Goal: Task Accomplishment & Management: Complete application form

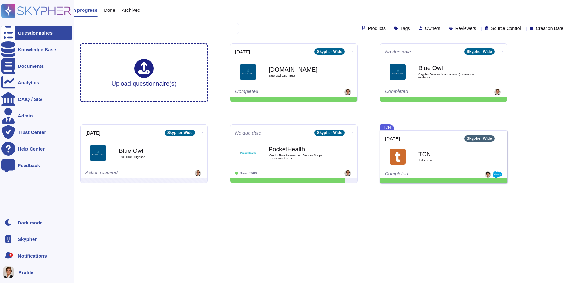
click at [13, 237] on div at bounding box center [8, 239] width 14 height 14
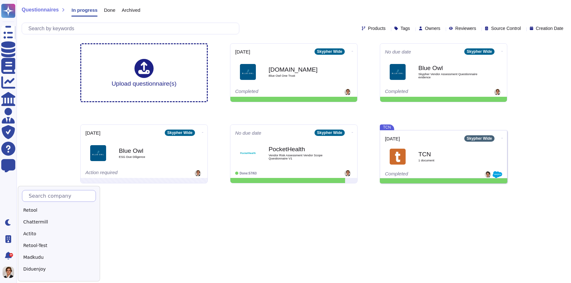
click at [37, 197] on input "text" at bounding box center [60, 195] width 70 height 11
type input "Adobe"
click at [46, 210] on div "Adobe" at bounding box center [62, 210] width 80 height 9
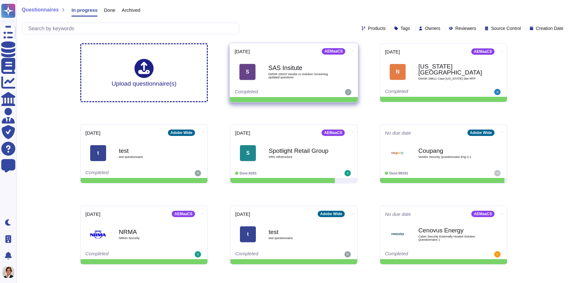
click at [310, 75] on span "DMSR 29015 Vendor AI Solution Screening updated questions" at bounding box center [300, 76] width 64 height 6
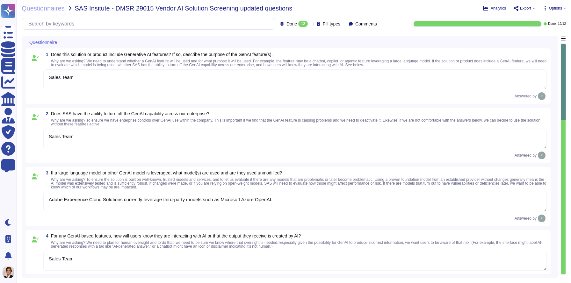
type textarea "Sales Team"
type textarea "Adobe Experience Cloud Solutions currently leverage third-party models such as …"
type textarea "Sales Team"
type textarea "Adobe Experience Cloud applications do not use customer data to train AI models…"
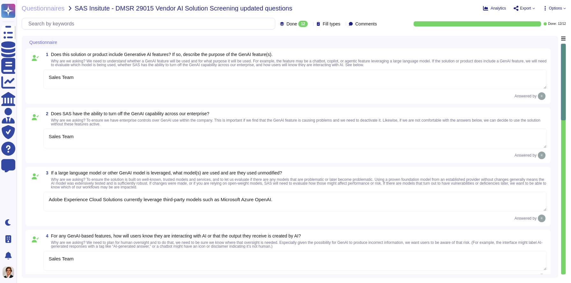
type textarea "Adobe’s approach to reliability includes multilayered testing, evaluation, and …"
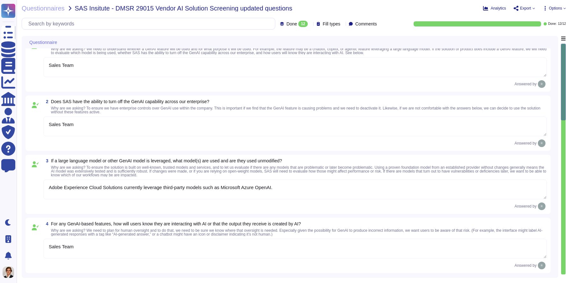
scroll to position [13, 0]
type textarea "Adobe may use customer-specific data such as profiles, segments, and operationa…"
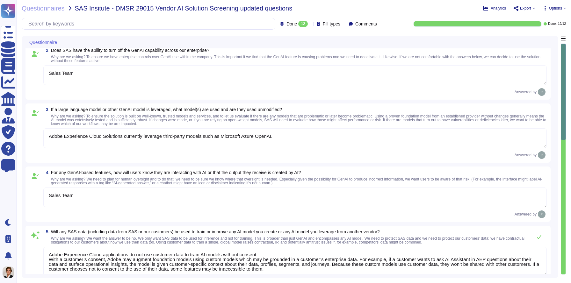
type textarea "At Adobe, good business begins with our commitment to the highest ethical stand…"
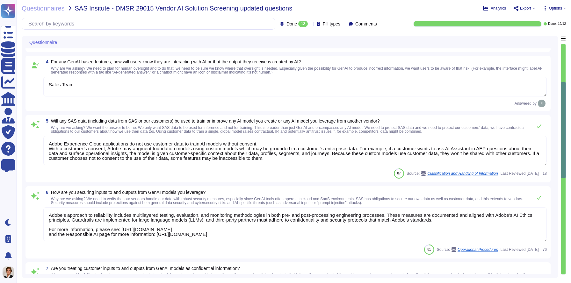
scroll to position [190, 0]
type textarea "Adobe addresses AI system limitations like scalability, maximum requests, and s…"
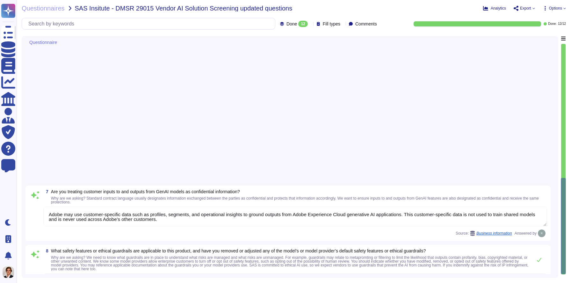
scroll to position [564, 0]
type textarea "At Adobe, good business begins with our commitment to the highest ethical stand…"
type textarea "Adobe addresses AI system limitations like scalability, maximum requests, and s…"
type textarea "Adobe owns or has licensed all pieces of the technology that make up the Digita…"
type textarea "The security of our customer’s data is Adobe’s priority. Adobe’s standard data …"
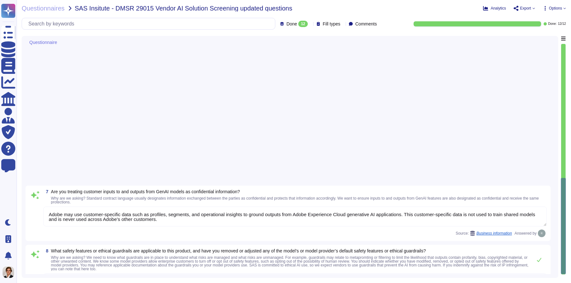
type textarea "A contractual agreement must be entered into with all vendors that process or s…"
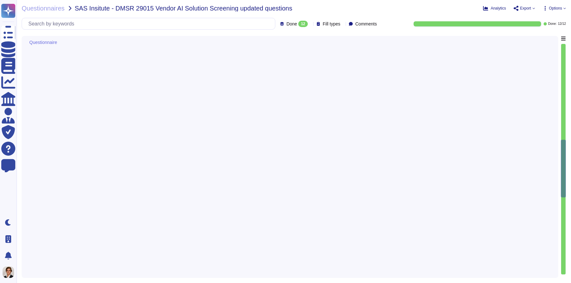
scroll to position [0, 0]
type textarea "Sales Team"
type textarea "Adobe Experience Cloud Solutions currently leverage third-party models such as …"
type textarea "Sales Team"
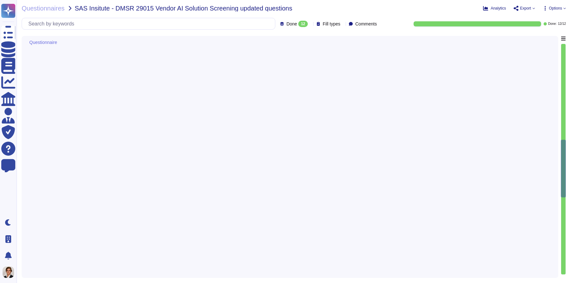
type textarea "Adobe Experience Cloud applications do not use customer data to train AI models…"
type textarea "Adobe’s approach to reliability includes multilayered testing, evaluation, and …"
